Goal: Task Accomplishment & Management: Complete application form

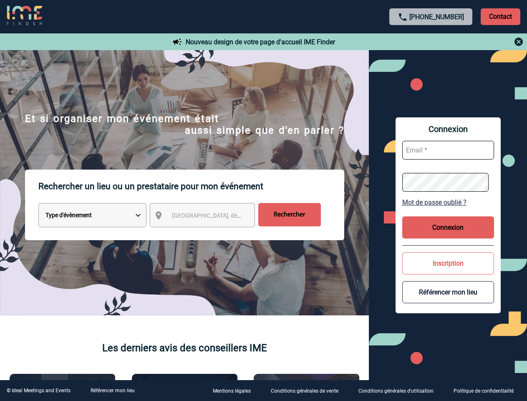
click at [263, 200] on p "Rechercher un lieu ou un prestataire pour mon événement" at bounding box center [191, 186] width 306 height 33
click at [501, 16] on p "Contact" at bounding box center [501, 16] width 40 height 17
click at [431, 42] on div at bounding box center [432, 42] width 186 height 10
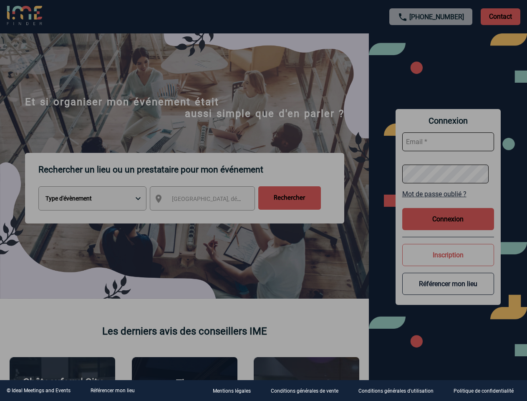
click at [210, 217] on div at bounding box center [263, 200] width 527 height 401
click at [448, 202] on div at bounding box center [263, 200] width 527 height 401
click at [448, 227] on div at bounding box center [263, 200] width 527 height 401
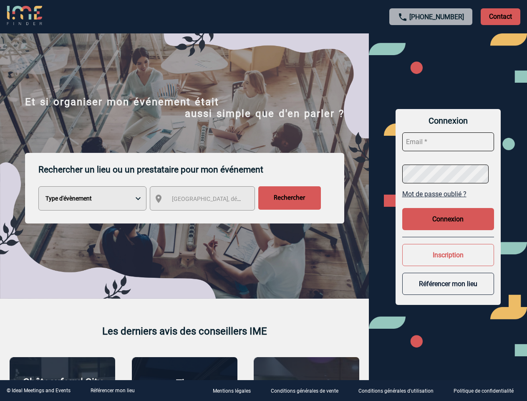
click at [448, 263] on button "Inscription" at bounding box center [449, 255] width 92 height 22
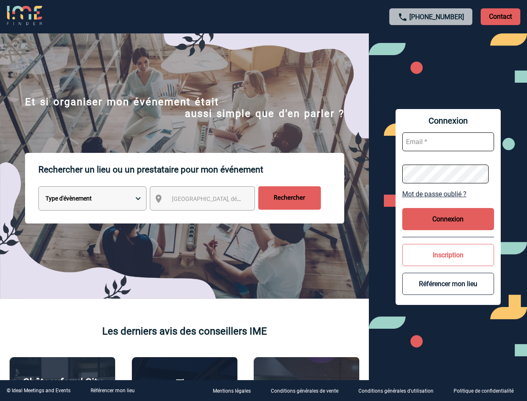
click at [448, 292] on button "Référencer mon lieu" at bounding box center [449, 284] width 92 height 22
click at [112, 390] on link "Référencer mon lieu" at bounding box center [113, 391] width 44 height 6
